Goal: Communication & Community: Ask a question

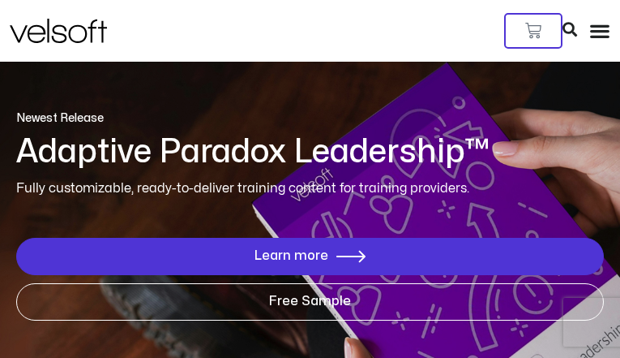
type input "**********"
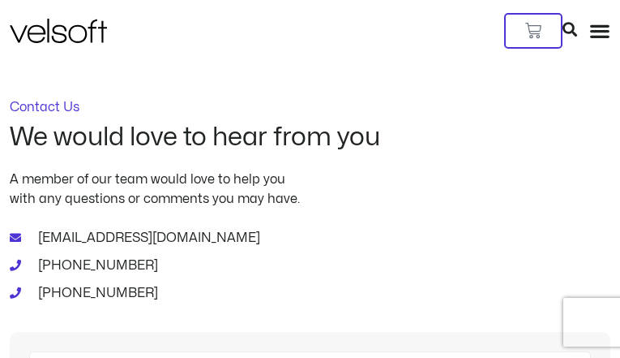
type input "********"
type input "**********"
type input "********"
